Goal: Check status: Check status

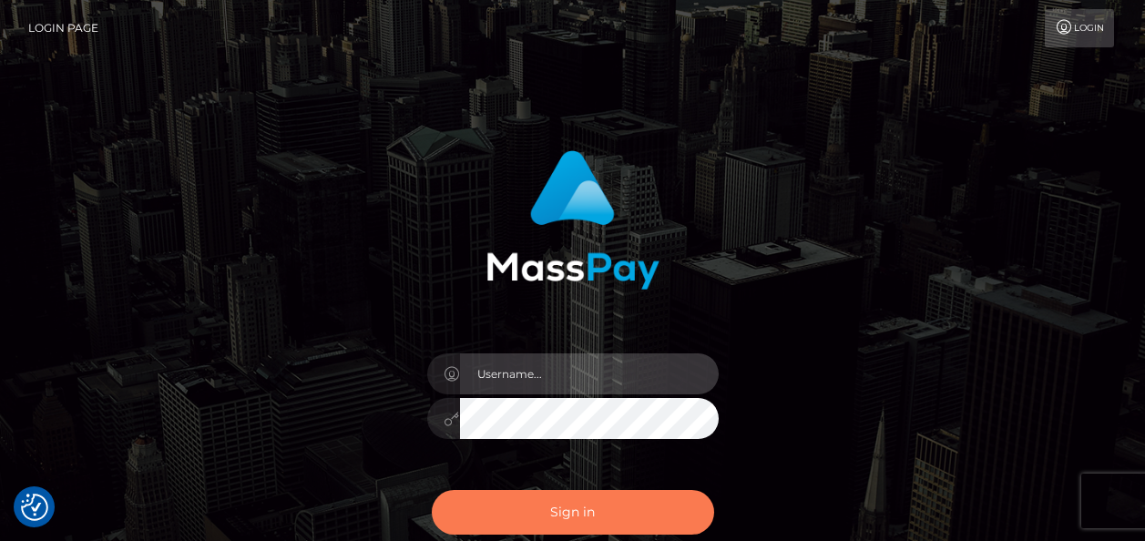
type input "india.of"
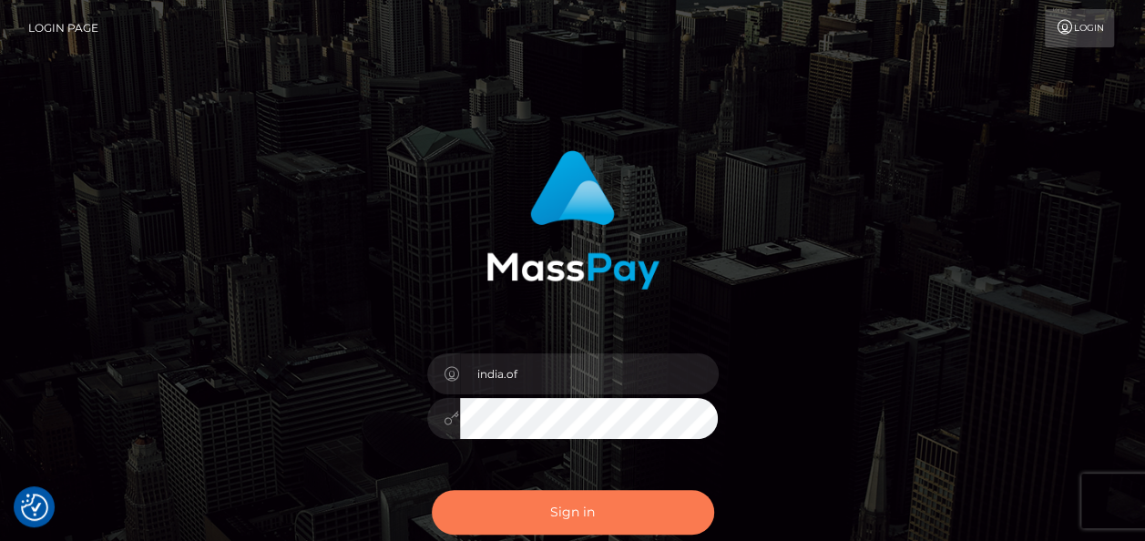
click at [632, 492] on button "Sign in" at bounding box center [573, 512] width 282 height 45
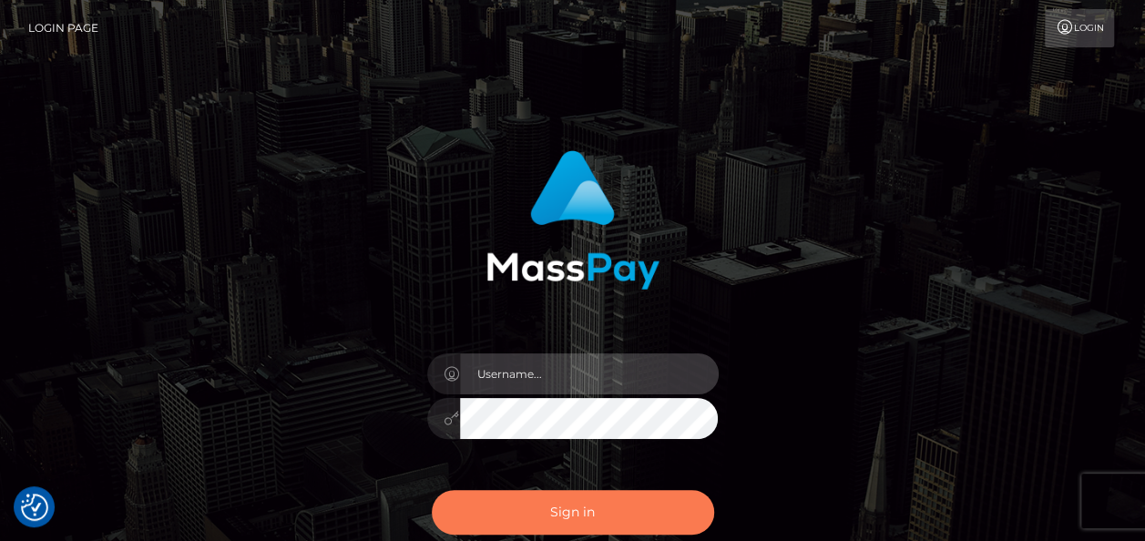
type input "india.of"
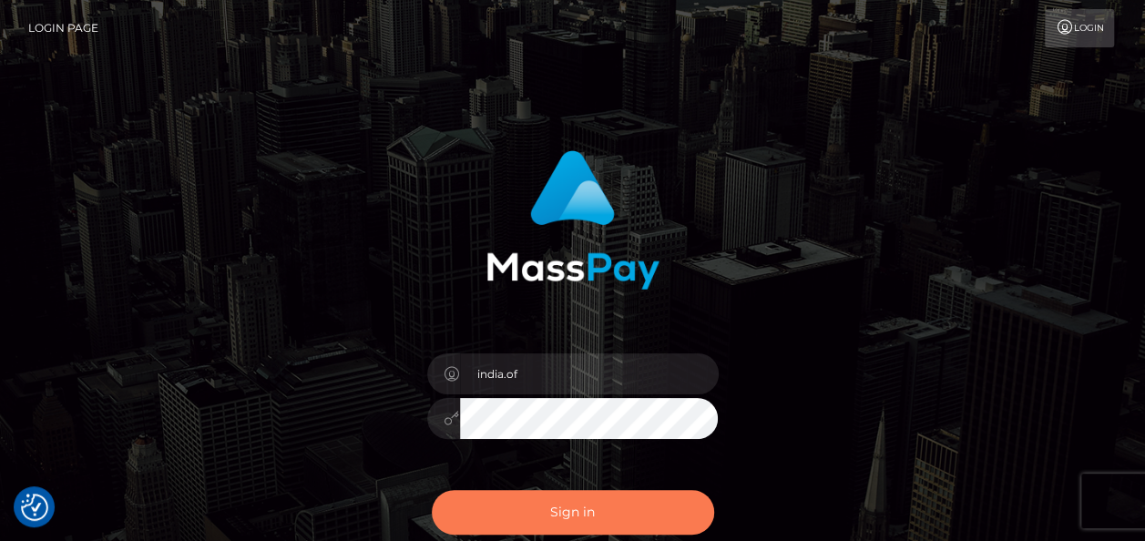
click at [554, 519] on button "Sign in" at bounding box center [573, 512] width 282 height 45
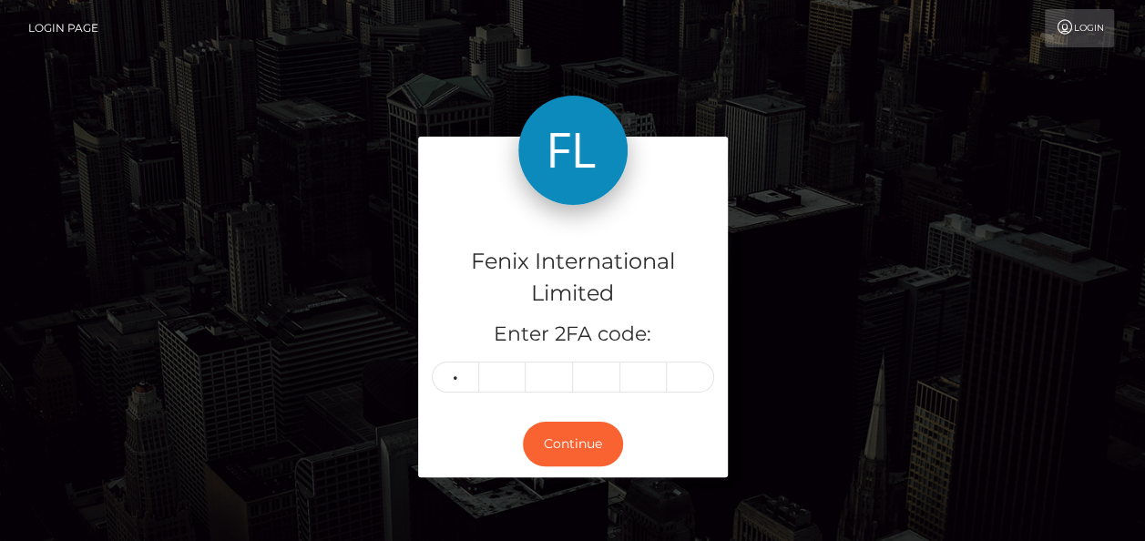
type input "9"
type input "8"
type input "3"
type input "9"
type input "4"
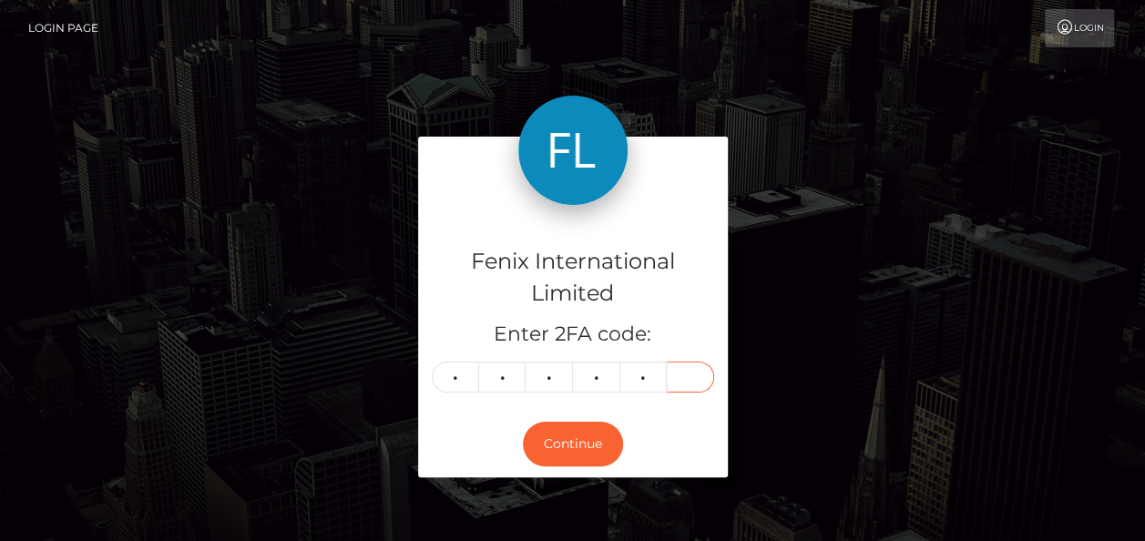
type input "6"
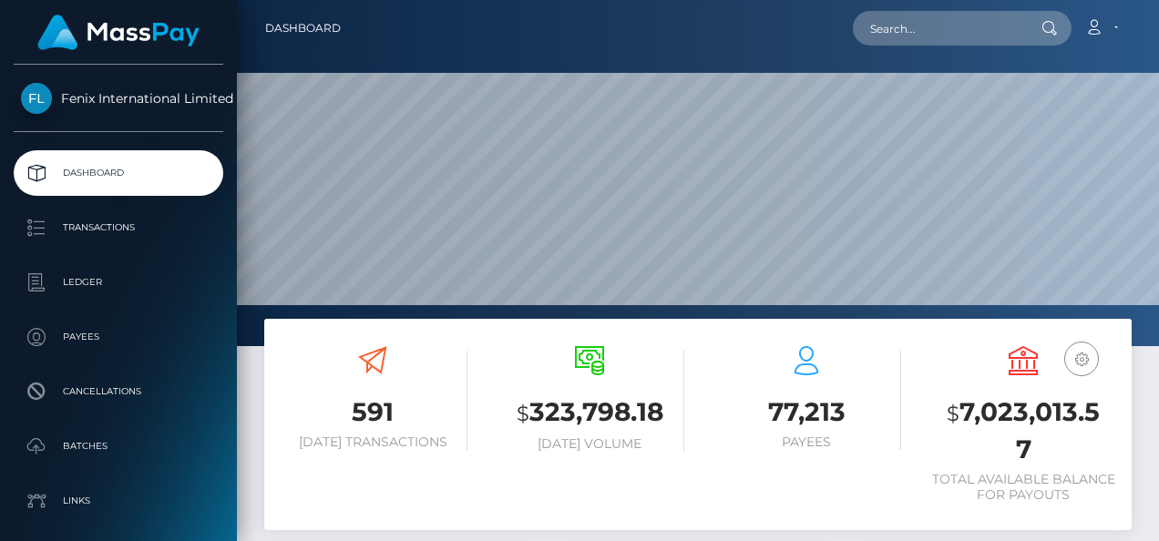
scroll to position [323, 271]
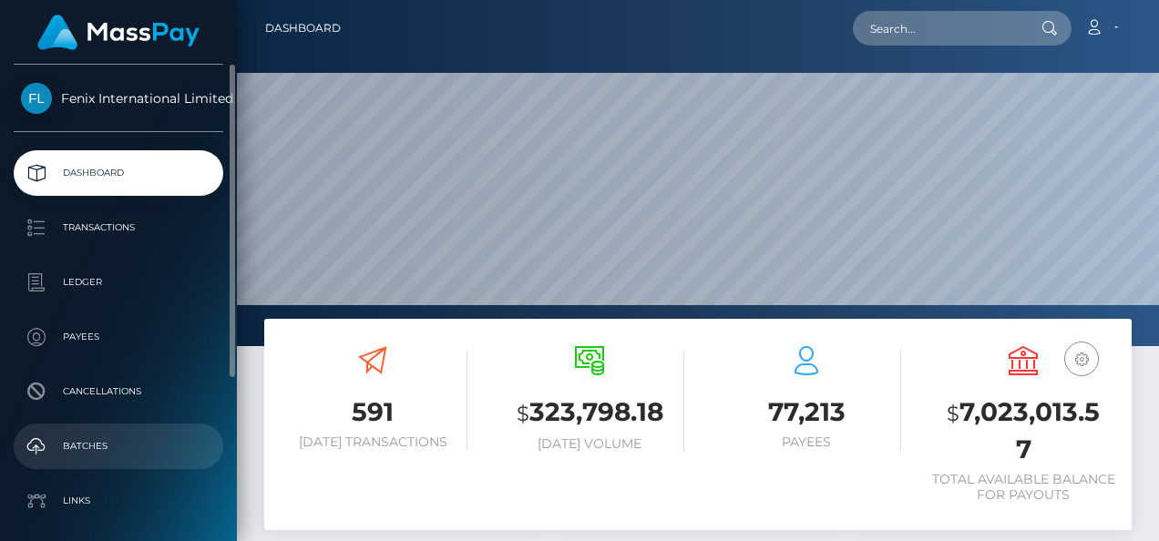
click at [125, 432] on link "Batches" at bounding box center [119, 447] width 210 height 46
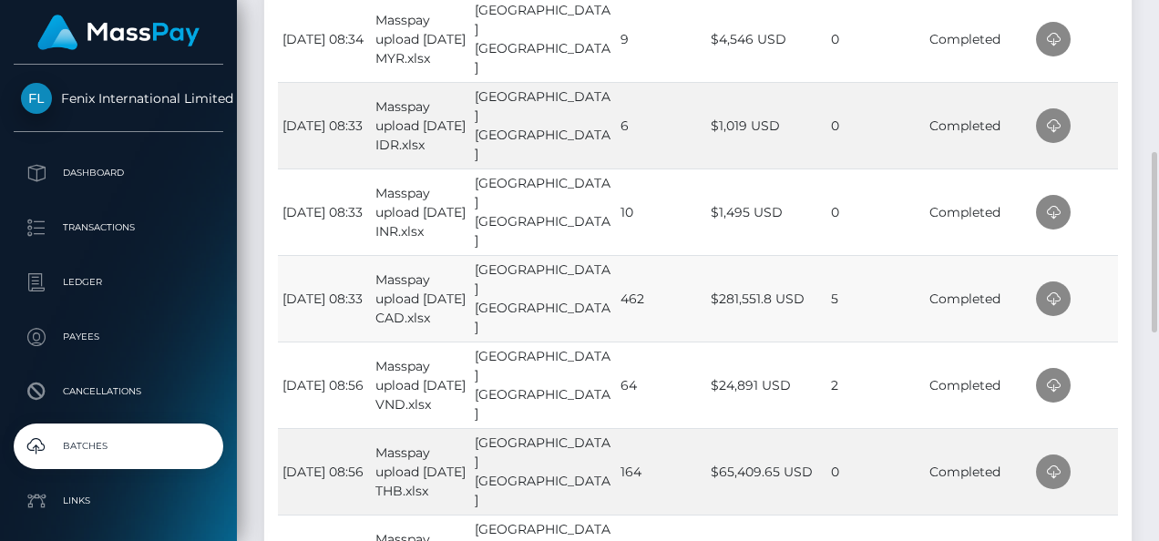
scroll to position [729, 0]
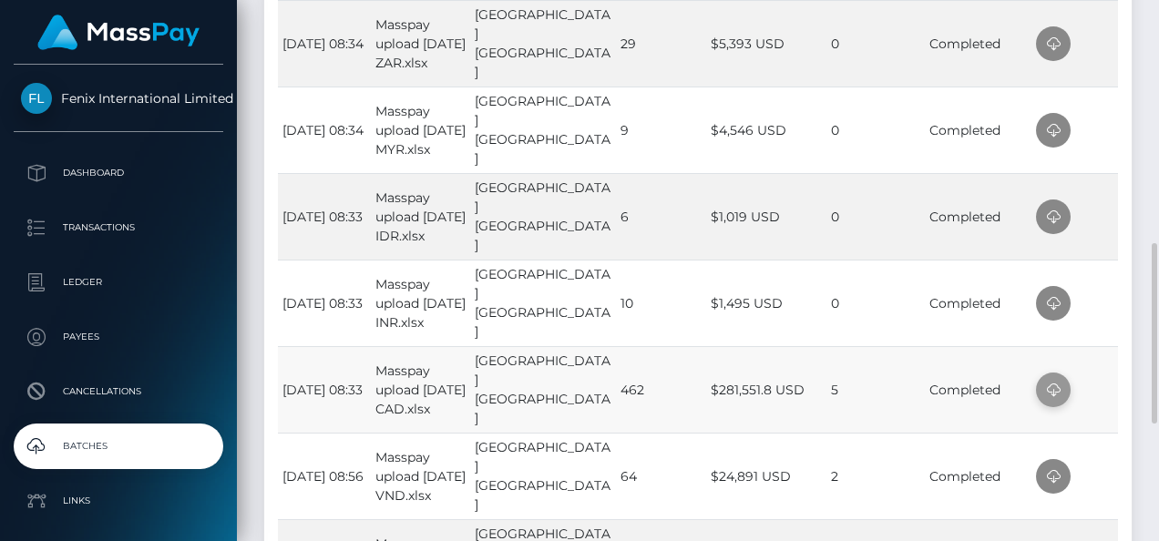
click at [1054, 383] on icon at bounding box center [1053, 390] width 22 height 23
click at [1095, 311] on td at bounding box center [1075, 303] width 87 height 87
click at [1049, 298] on icon at bounding box center [1053, 304] width 22 height 23
click at [1091, 208] on td at bounding box center [1075, 216] width 87 height 87
click at [1055, 215] on icon at bounding box center [1053, 217] width 22 height 23
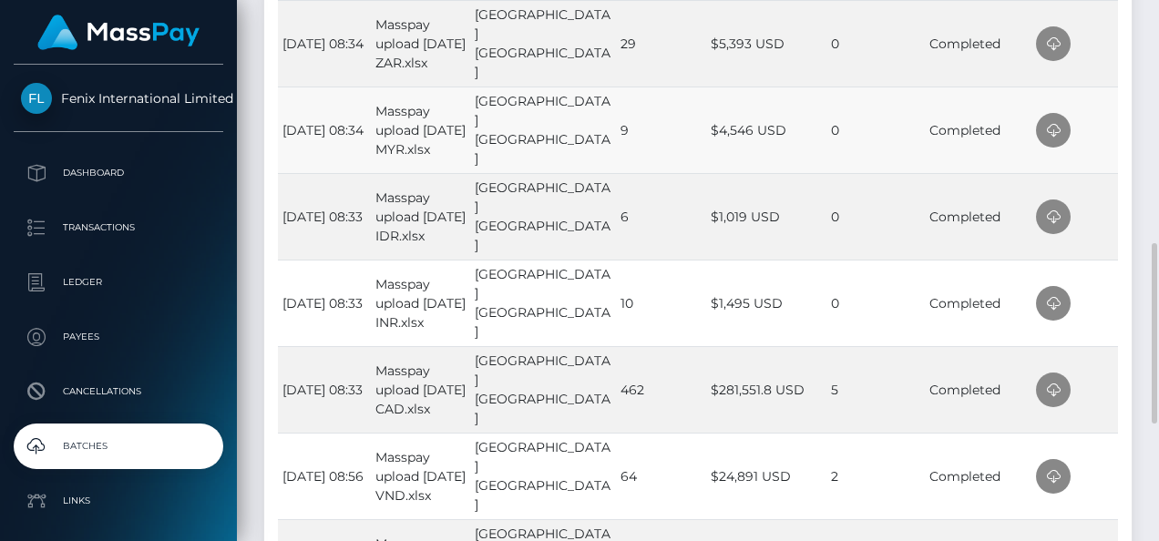
click at [1103, 120] on td at bounding box center [1075, 130] width 87 height 87
click at [1058, 131] on icon at bounding box center [1053, 130] width 22 height 23
click at [1084, 56] on td at bounding box center [1075, 43] width 87 height 87
click at [1055, 46] on icon at bounding box center [1053, 44] width 22 height 23
click at [1103, 46] on td at bounding box center [1075, 43] width 87 height 87
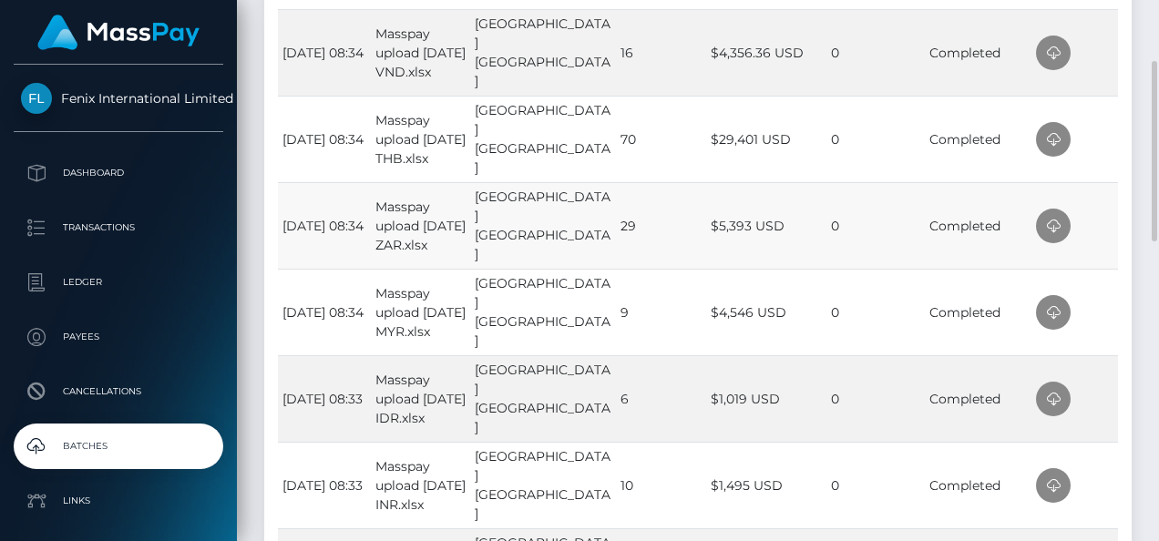
scroll to position [456, 0]
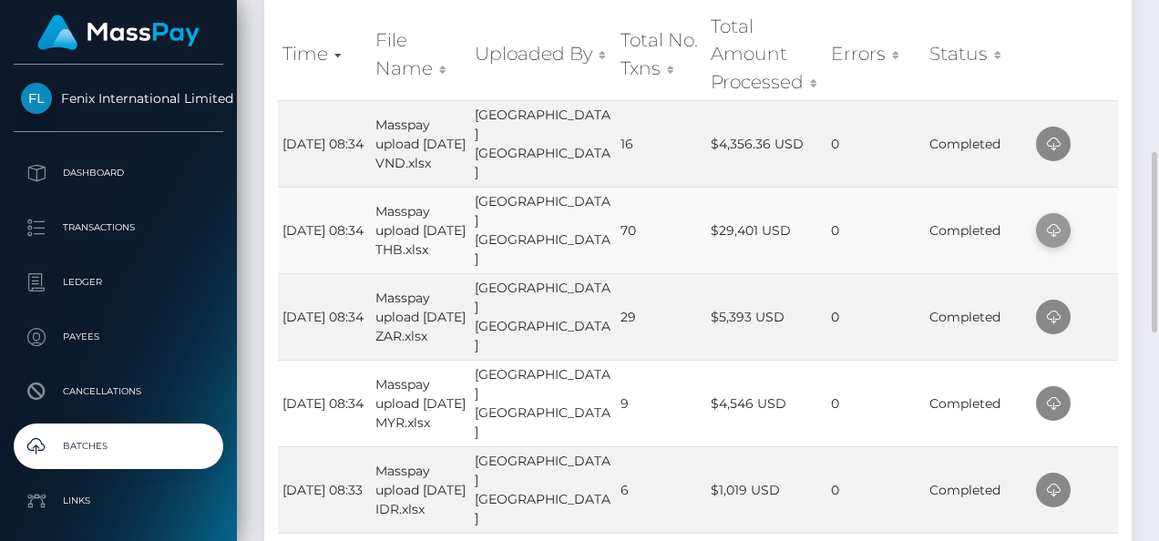
click at [1044, 233] on icon at bounding box center [1053, 231] width 22 height 23
click at [1109, 139] on td at bounding box center [1075, 143] width 87 height 87
click at [1059, 142] on icon at bounding box center [1053, 144] width 22 height 23
